Goal: Transaction & Acquisition: Download file/media

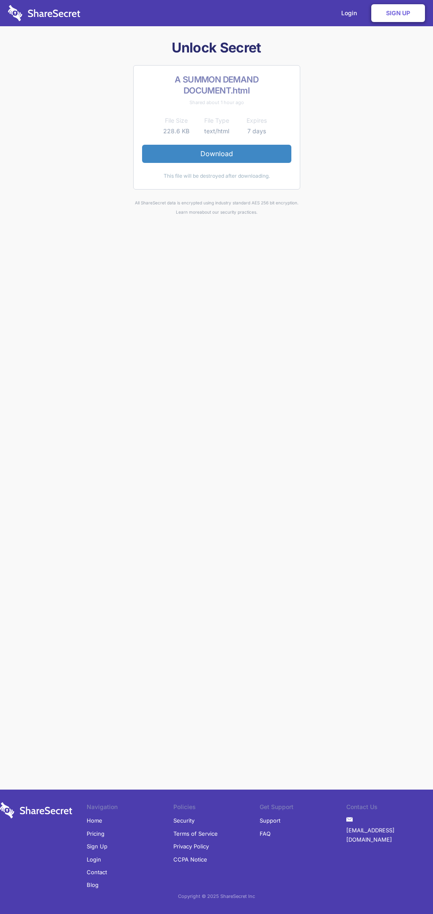
click at [217, 154] on link "Download" at bounding box center [216, 154] width 149 height 18
